Goal: Task Accomplishment & Management: Complete application form

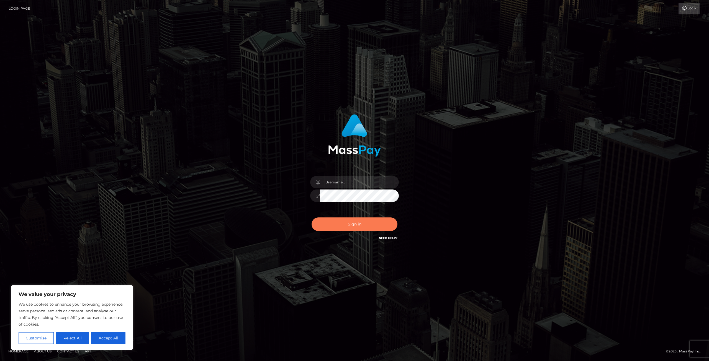
click at [332, 229] on button "Sign in" at bounding box center [354, 225] width 86 height 14
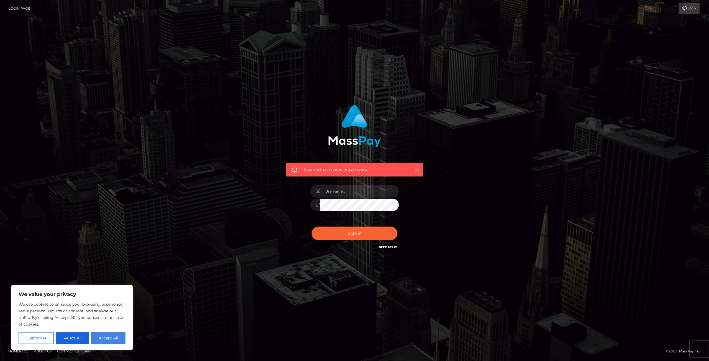
click at [100, 340] on button "Accept All" at bounding box center [108, 338] width 34 height 12
checkbox input "true"
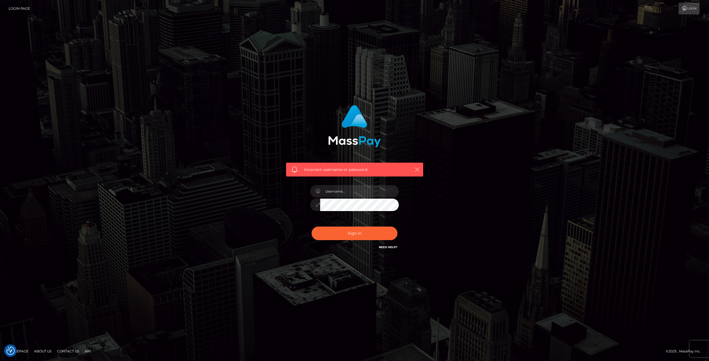
click at [420, 170] on button "button" at bounding box center [416, 169] width 7 height 7
click at [417, 169] on icon "button" at bounding box center [417, 170] width 6 height 6
click at [388, 245] on h6 "Need Help?" at bounding box center [388, 247] width 19 height 5
click at [687, 8] on link "Login" at bounding box center [688, 9] width 21 height 12
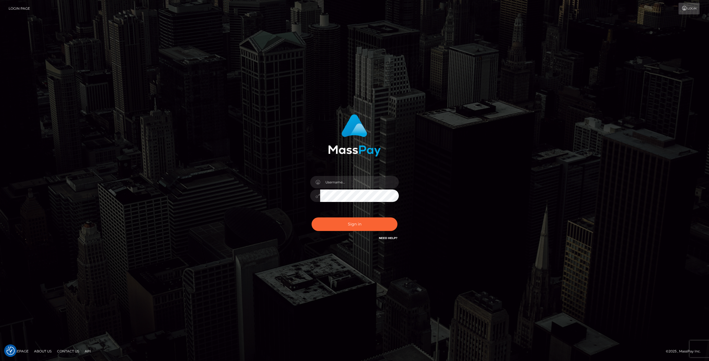
click at [387, 240] on h6 "Need Help?" at bounding box center [388, 238] width 19 height 5
click at [387, 238] on link "Need Help?" at bounding box center [388, 238] width 19 height 4
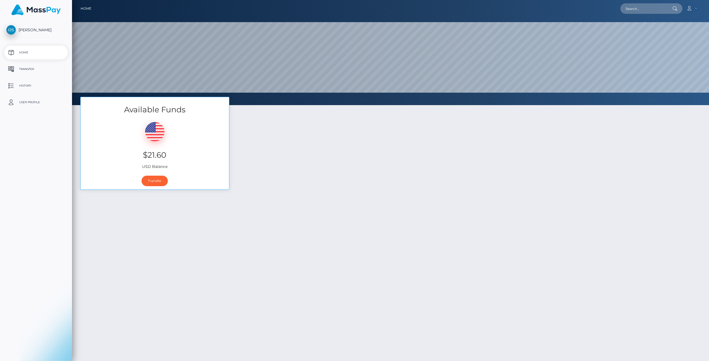
select select
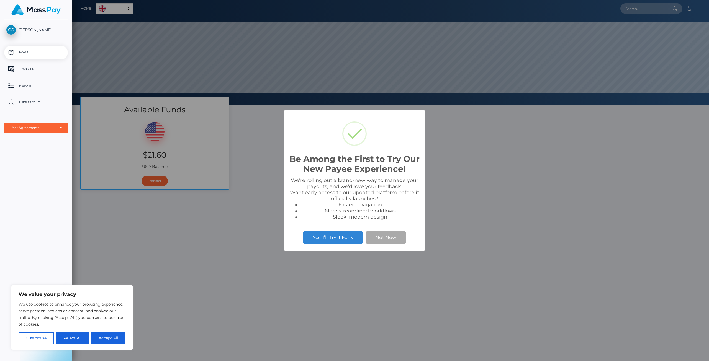
scroll to position [105, 637]
click at [381, 239] on button "Not Now" at bounding box center [386, 237] width 40 height 12
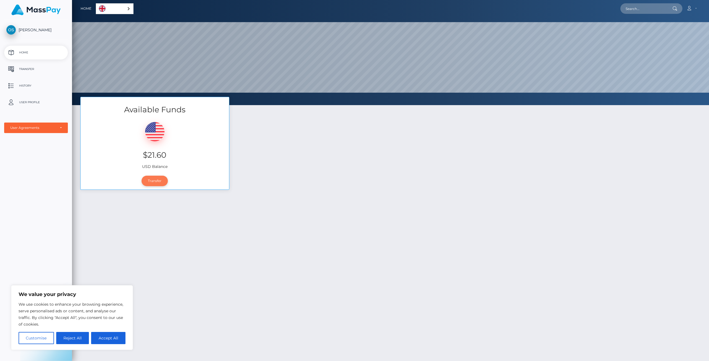
click at [151, 184] on link "Transfer" at bounding box center [154, 181] width 26 height 11
